Goal: Task Accomplishment & Management: Manage account settings

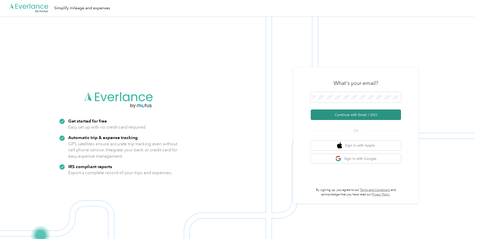
click at [345, 115] on button "Continue with Email / SSO" at bounding box center [356, 115] width 90 height 11
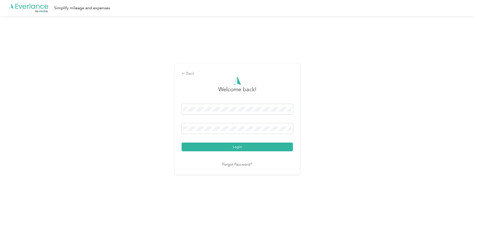
click at [327, 117] on div "Back Welcome back! Login Forgot Password?" at bounding box center [237, 121] width 474 height 211
click at [280, 124] on span at bounding box center [237, 128] width 111 height 11
click at [273, 145] on button "Login" at bounding box center [237, 147] width 111 height 9
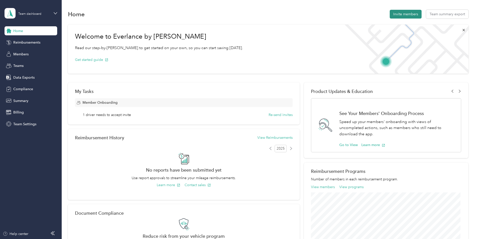
click at [407, 11] on button "Invite members" at bounding box center [406, 14] width 32 height 9
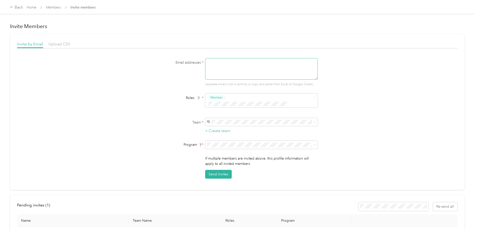
click at [235, 67] on textarea at bounding box center [261, 69] width 113 height 22
type textarea "[PERSON_NAME][EMAIL_ADDRESS][DOMAIN_NAME]"
click at [222, 98] on button "Member" at bounding box center [216, 98] width 19 height 6
click at [222, 139] on body "Back Home Members Invite members Invite Members Invite by Email Upload CSV Emai…" at bounding box center [237, 119] width 474 height 239
click at [230, 102] on span at bounding box center [258, 104] width 103 height 5
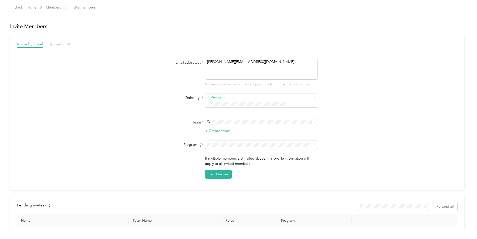
click at [217, 137] on li "Manager" at bounding box center [260, 136] width 113 height 10
click at [226, 98] on div "Member Manager" at bounding box center [258, 101] width 103 height 12
click at [221, 96] on span "Member" at bounding box center [216, 97] width 12 height 5
click at [387, 76] on div "Email addresses * [PERSON_NAME][EMAIL_ADDRESS][DOMAIN_NAME] Separate emails wit…" at bounding box center [237, 118] width 440 height 121
click at [260, 138] on div "Arion Care [EMAIL_ADDRESS][DOMAIN_NAME] +1 more" at bounding box center [261, 142] width 106 height 12
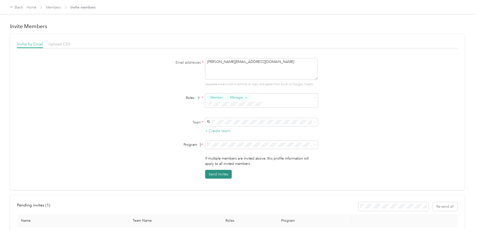
click at [220, 170] on button "Send Invites" at bounding box center [218, 174] width 27 height 9
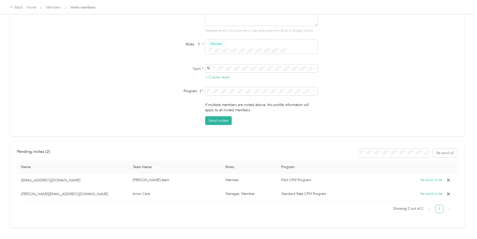
scroll to position [61, 0]
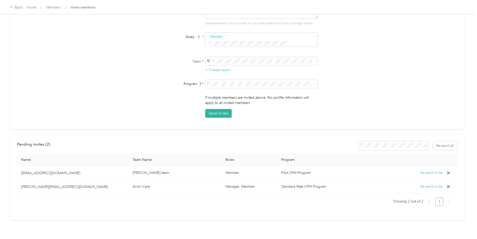
click at [428, 184] on button "Re-send invite" at bounding box center [431, 187] width 22 height 6
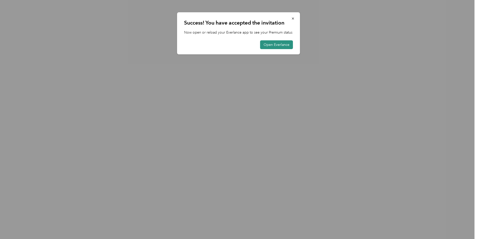
click at [274, 44] on button "Open Everlance" at bounding box center [276, 44] width 33 height 9
click at [294, 17] on icon "button" at bounding box center [293, 19] width 4 height 4
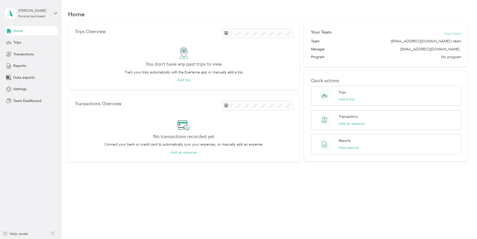
click at [452, 34] on button "View Team" at bounding box center [452, 33] width 17 height 5
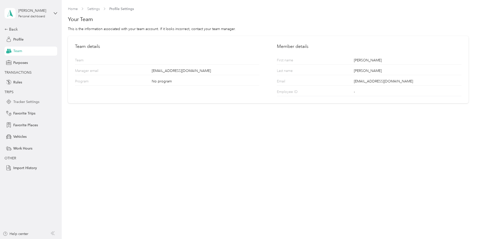
click at [19, 101] on span "Tracker Settings" at bounding box center [26, 101] width 26 height 5
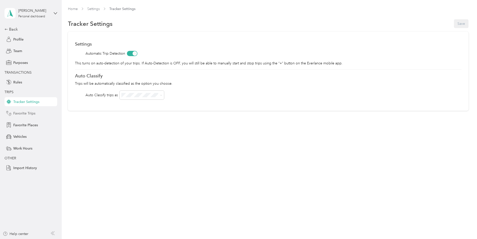
click at [22, 112] on span "Favorite Trips" at bounding box center [24, 113] width 22 height 5
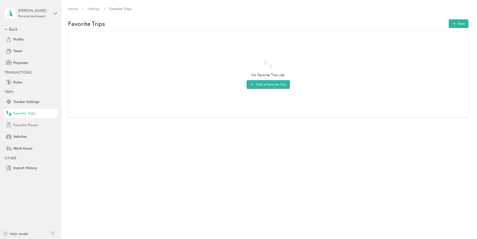
click at [22, 125] on span "Favorite Places" at bounding box center [25, 125] width 25 height 5
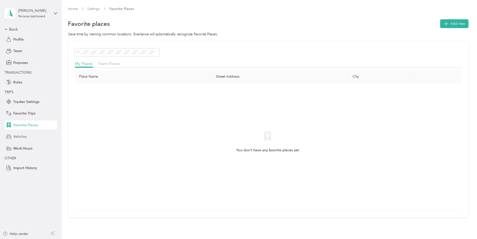
click at [20, 138] on span "Vehicles" at bounding box center [19, 136] width 13 height 5
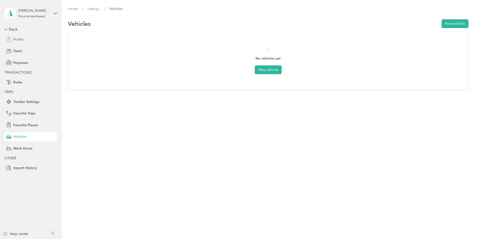
click at [20, 41] on span "Profile" at bounding box center [18, 39] width 10 height 5
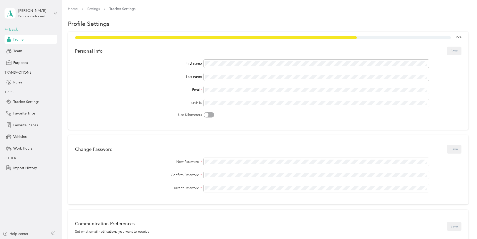
click at [13, 29] on div "Back" at bounding box center [30, 29] width 50 height 6
